Goal: Task Accomplishment & Management: Complete application form

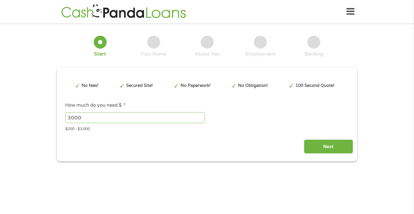
scroll to position [1, 0]
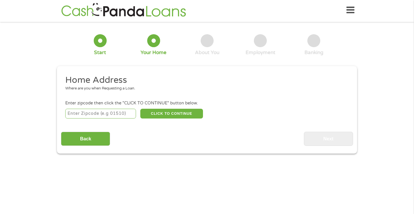
click at [120, 111] on input "number" at bounding box center [100, 114] width 71 height 10
type input "80205"
click at [170, 113] on button "CLICK TO CONTINUE" at bounding box center [171, 114] width 63 height 10
type input "80205"
type input "[GEOGRAPHIC_DATA]"
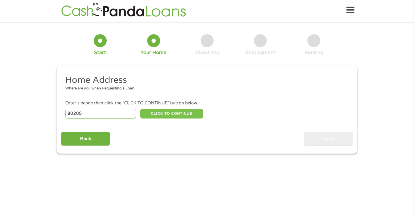
select select "[US_STATE]"
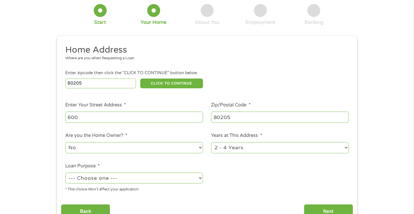
scroll to position [35, 0]
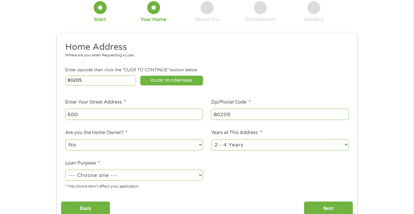
type input "600"
select select "24months"
click at [160, 182] on div "* This choice Won’t affect your application" at bounding box center [134, 186] width 138 height 8
select select "debtconsolidation"
click at [313, 201] on input "Next" at bounding box center [328, 208] width 49 height 14
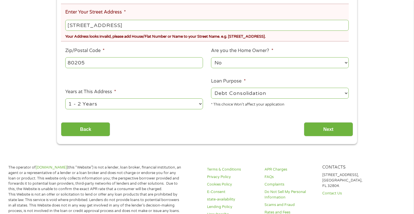
scroll to position [175, 0]
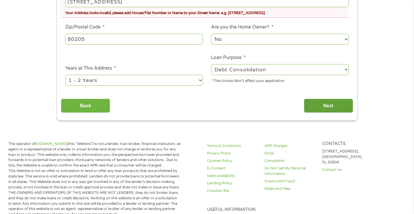
type input "[STREET_ADDRESS]"
click at [317, 101] on input "Next" at bounding box center [328, 106] width 49 height 14
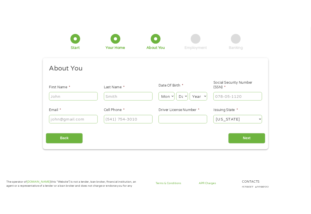
scroll to position [2, 0]
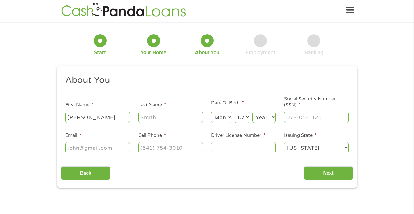
type input "[PERSON_NAME]"
select select "9"
select select "29"
select select "1982"
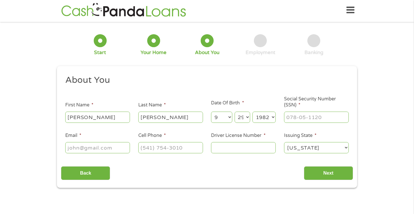
click at [317, 114] on input "Social Security Number (SSN) *" at bounding box center [316, 117] width 65 height 11
type input "___-__-____"
click at [304, 118] on input "___-__-____" at bounding box center [316, 117] width 65 height 11
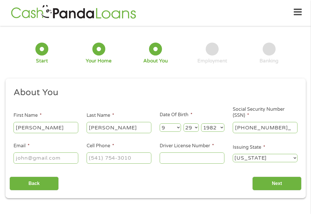
type input "254-59-0370"
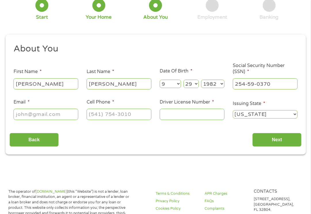
scroll to position [57, 0]
